Goal: Task Accomplishment & Management: Manage account settings

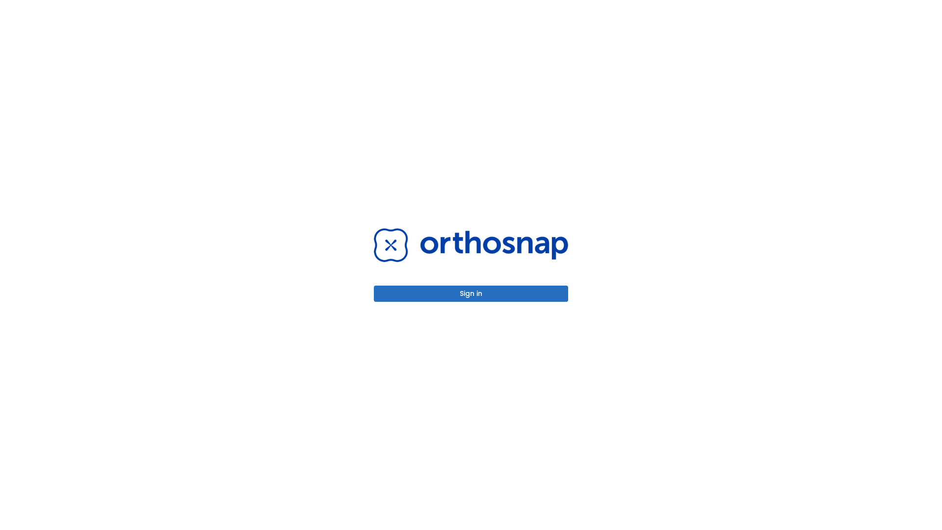
click at [471, 293] on button "Sign in" at bounding box center [471, 294] width 194 height 16
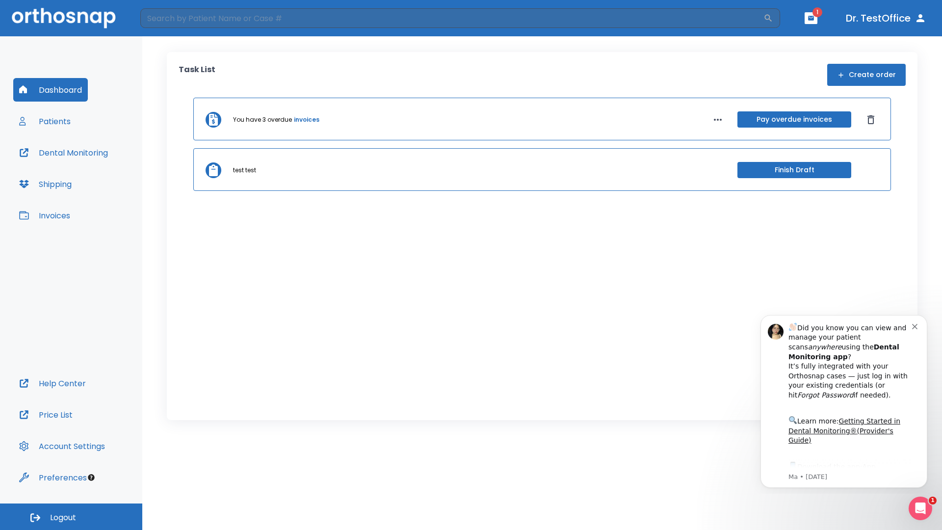
click at [71, 517] on span "Logout" at bounding box center [63, 517] width 26 height 11
